Goal: Information Seeking & Learning: Learn about a topic

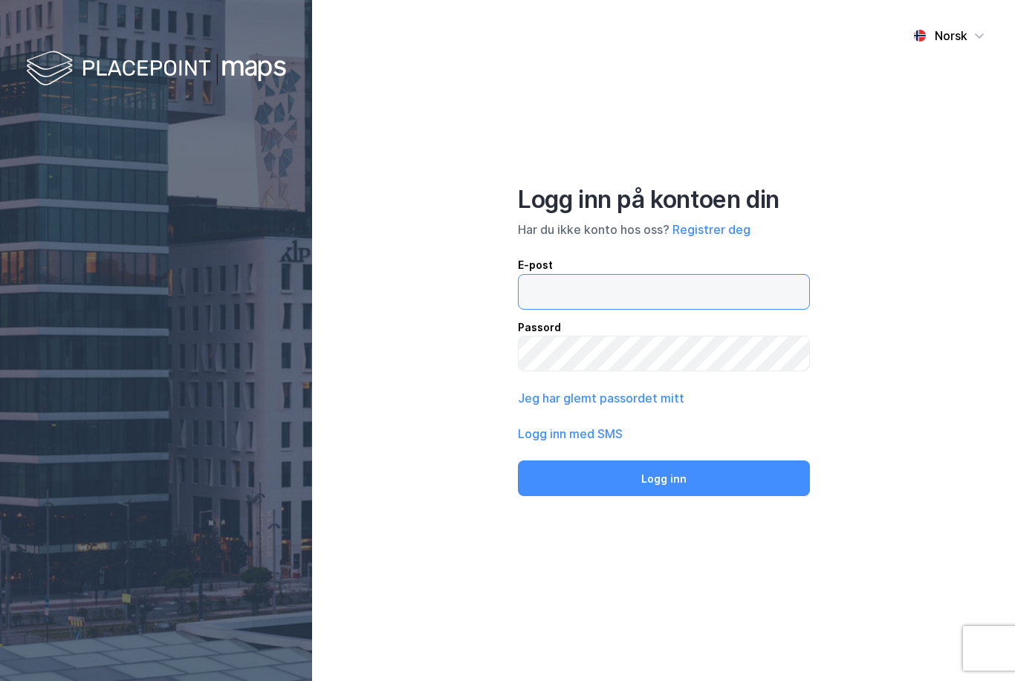
click at [551, 308] on input "email" at bounding box center [663, 292] width 290 height 34
type input "[EMAIL_ADDRESS][DOMAIN_NAME]"
click at [663, 496] on button "Logg inn" at bounding box center [664, 478] width 292 height 36
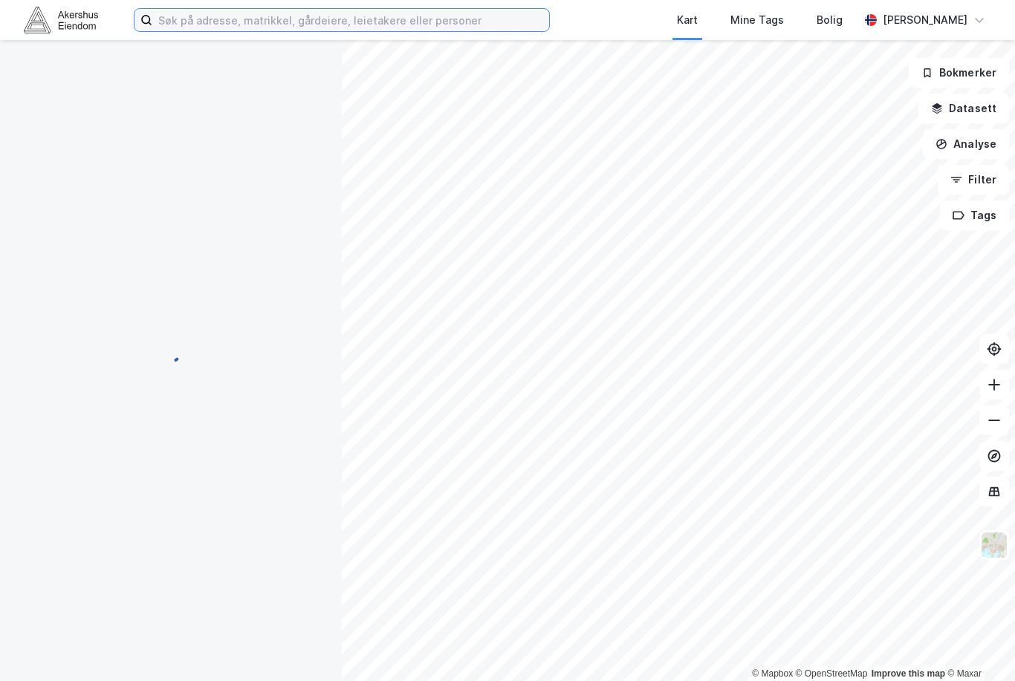
click at [373, 9] on input at bounding box center [350, 20] width 397 height 22
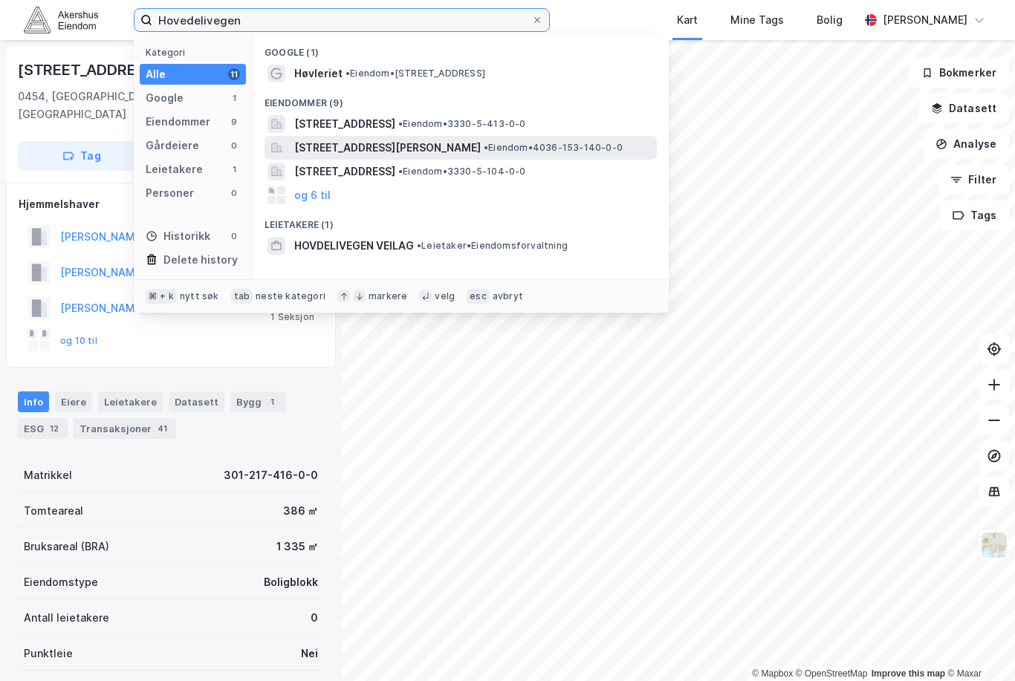
type input "Hovedelivegen"
click at [374, 146] on span "[STREET_ADDRESS][PERSON_NAME]" at bounding box center [387, 148] width 186 height 18
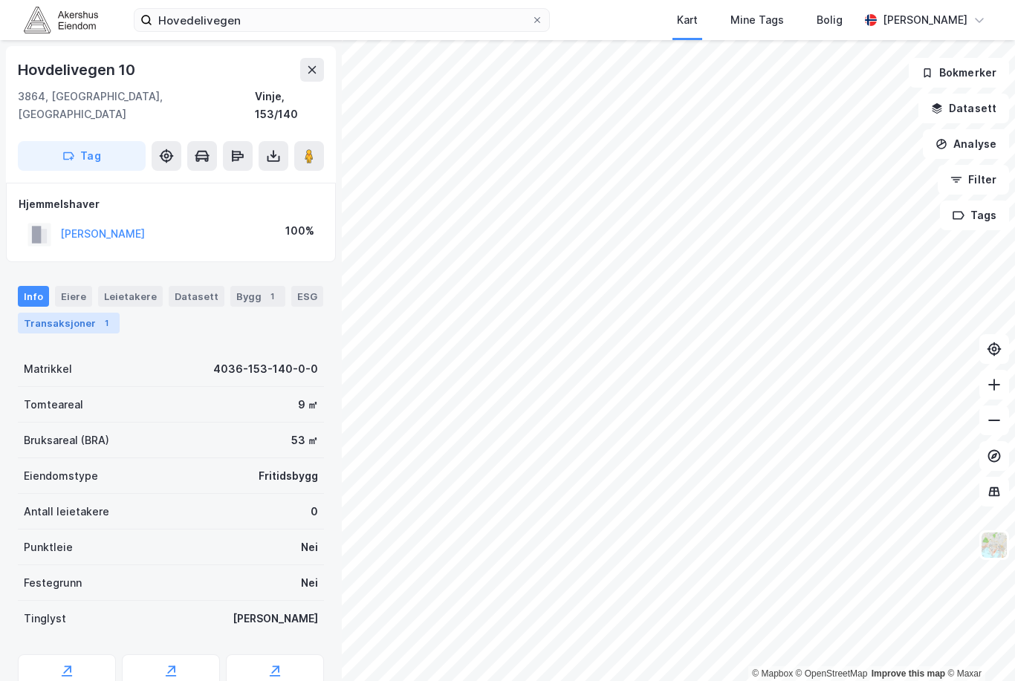
click at [79, 313] on div "Transaksjoner 1" at bounding box center [69, 323] width 102 height 21
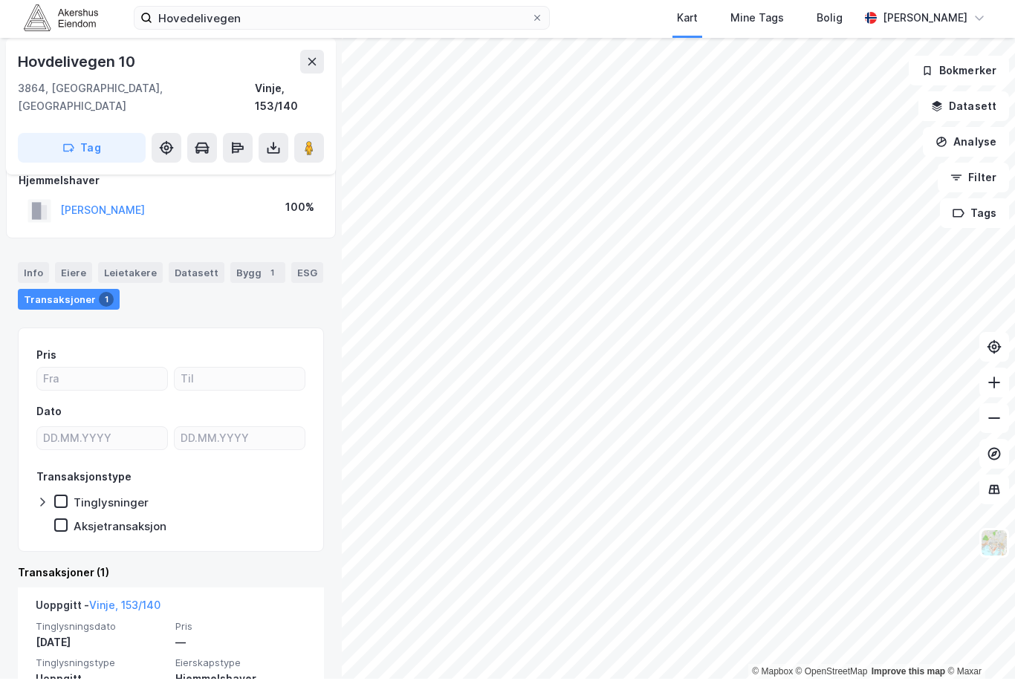
scroll to position [22, 0]
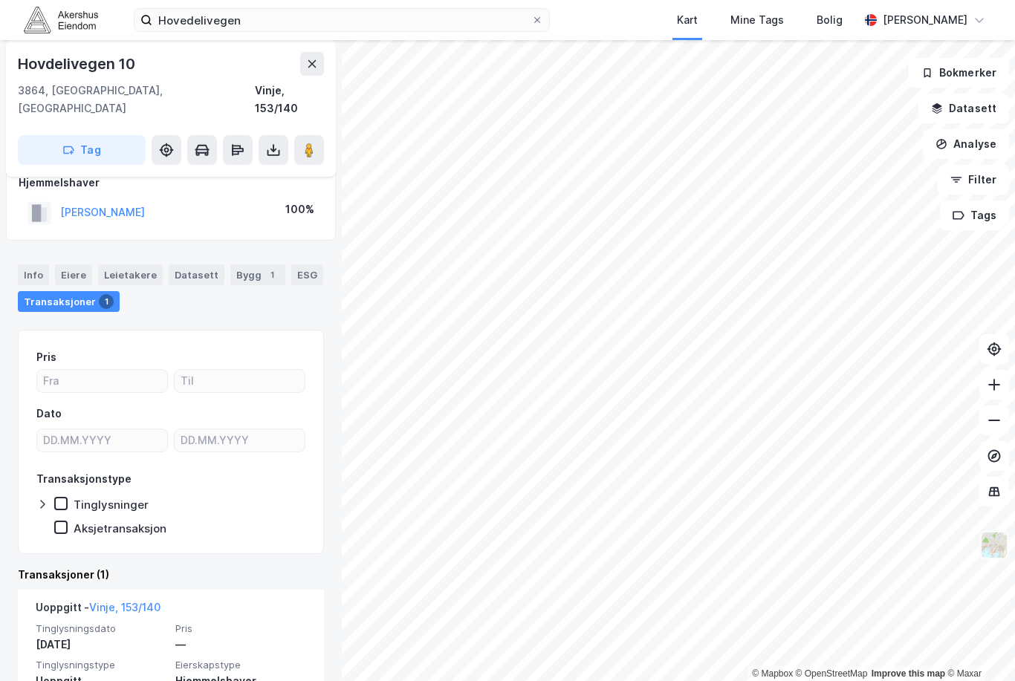
click at [997, 553] on img at bounding box center [994, 545] width 28 height 28
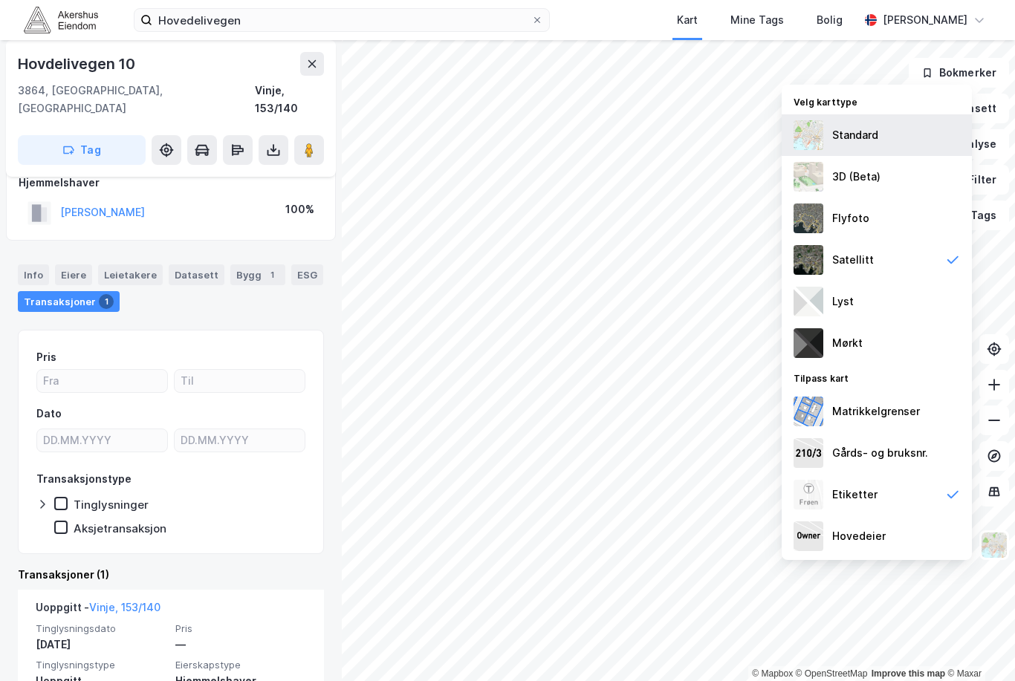
click at [909, 144] on div "Standard" at bounding box center [876, 135] width 190 height 42
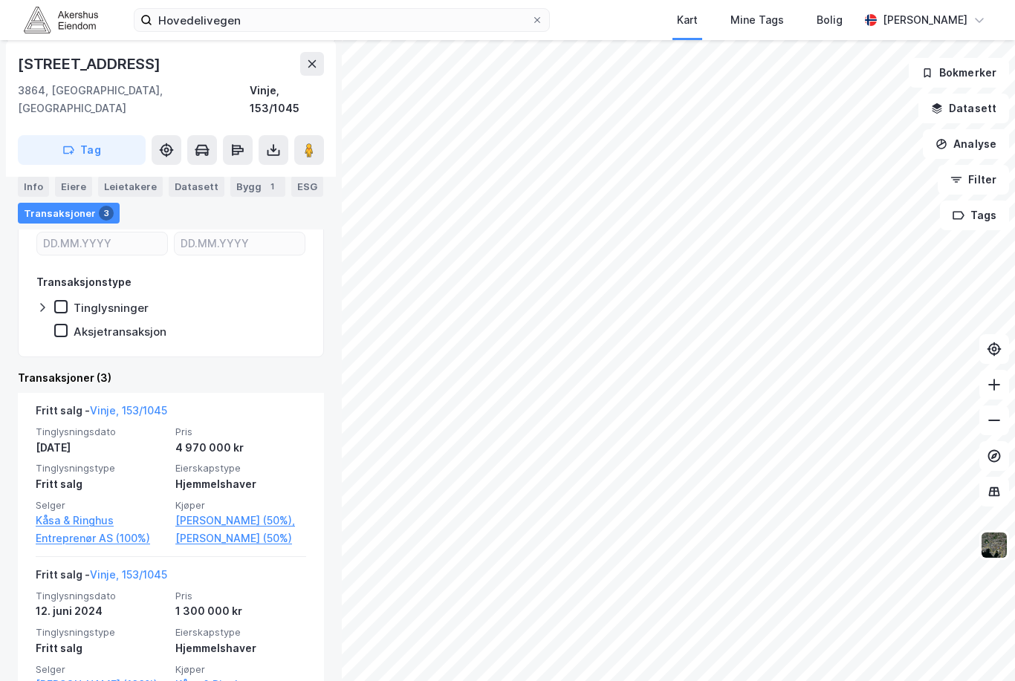
scroll to position [250, 0]
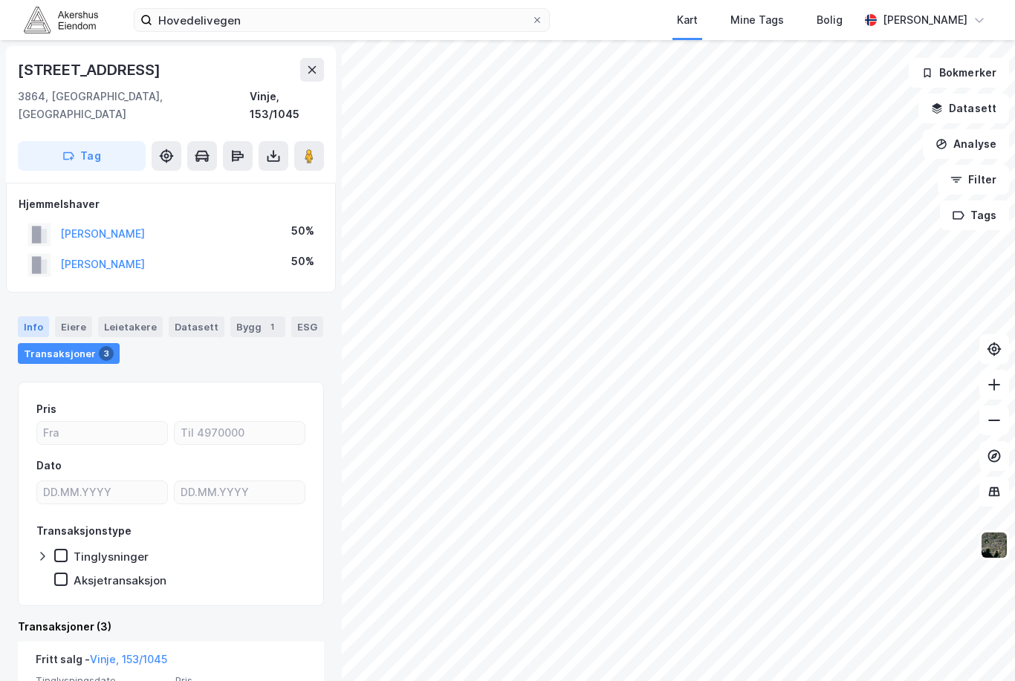
click at [32, 316] on div "Info" at bounding box center [33, 326] width 31 height 21
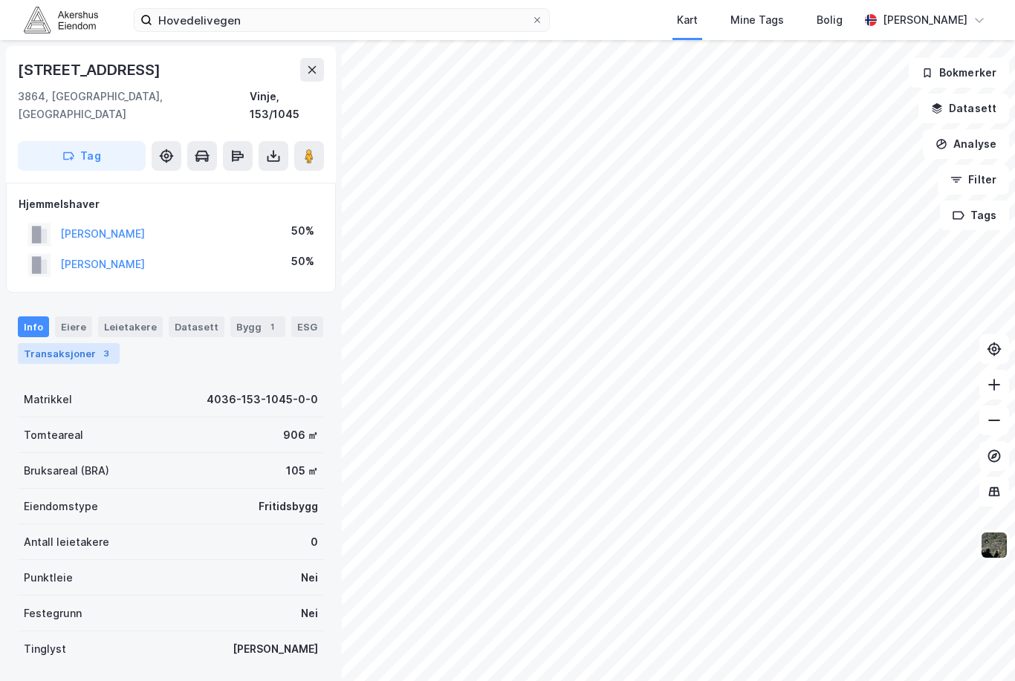
click at [46, 343] on div "Transaksjoner 3" at bounding box center [69, 353] width 102 height 21
